Goal: Navigation & Orientation: Find specific page/section

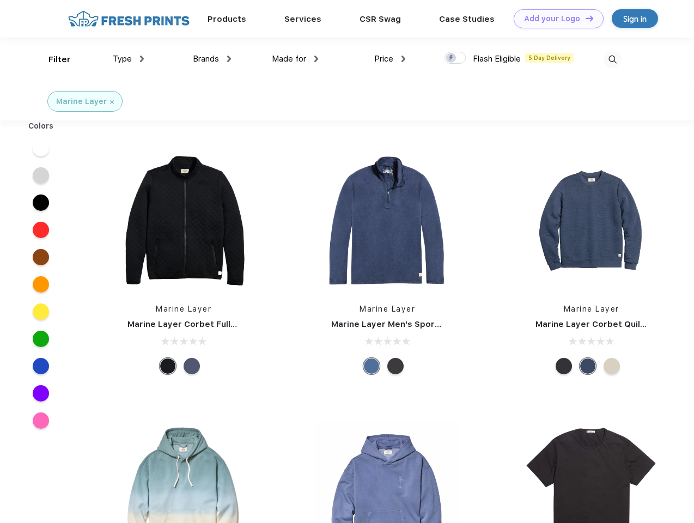
click at [555, 19] on link "Add your Logo Design Tool" at bounding box center [559, 18] width 90 height 19
click at [0, 0] on div "Design Tool" at bounding box center [0, 0] width 0 height 0
click at [585, 18] on link "Add your Logo Design Tool" at bounding box center [559, 18] width 90 height 19
click at [52, 59] on div "Filter" at bounding box center [59, 59] width 22 height 13
click at [129, 59] on span "Type" at bounding box center [122, 59] width 19 height 10
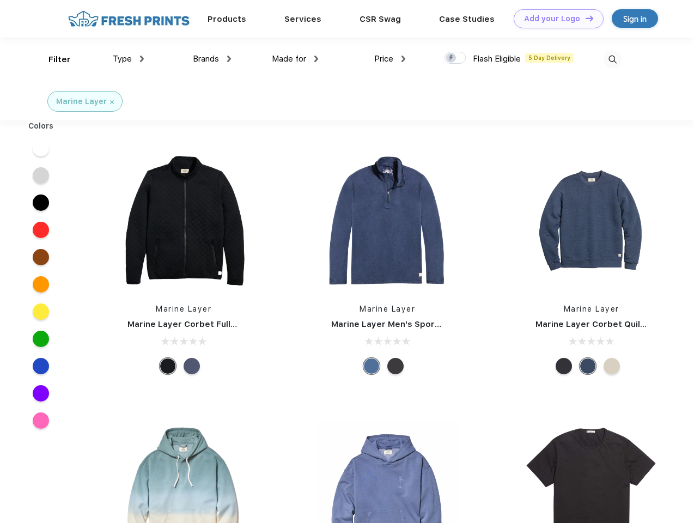
click at [212, 59] on span "Brands" at bounding box center [206, 59] width 26 height 10
click at [295, 59] on span "Made for" at bounding box center [289, 59] width 34 height 10
click at [390, 59] on span "Price" at bounding box center [383, 59] width 19 height 10
click at [455, 58] on div at bounding box center [455, 58] width 21 height 12
click at [452, 58] on input "checkbox" at bounding box center [448, 54] width 7 height 7
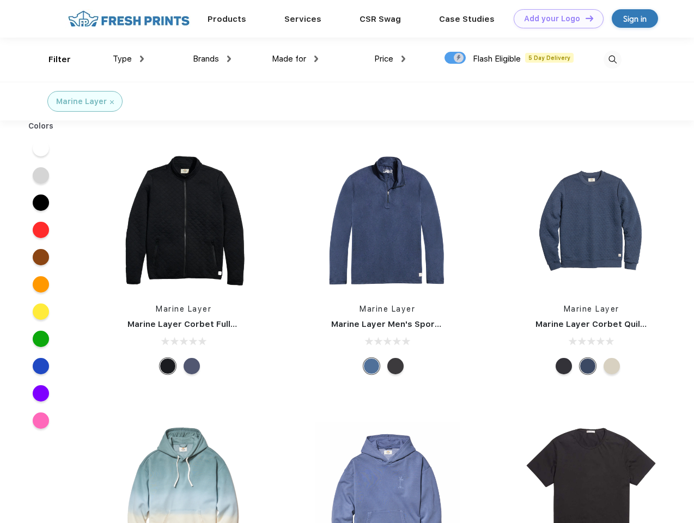
click at [612, 59] on img at bounding box center [613, 60] width 18 height 18
